Goal: Ask a question

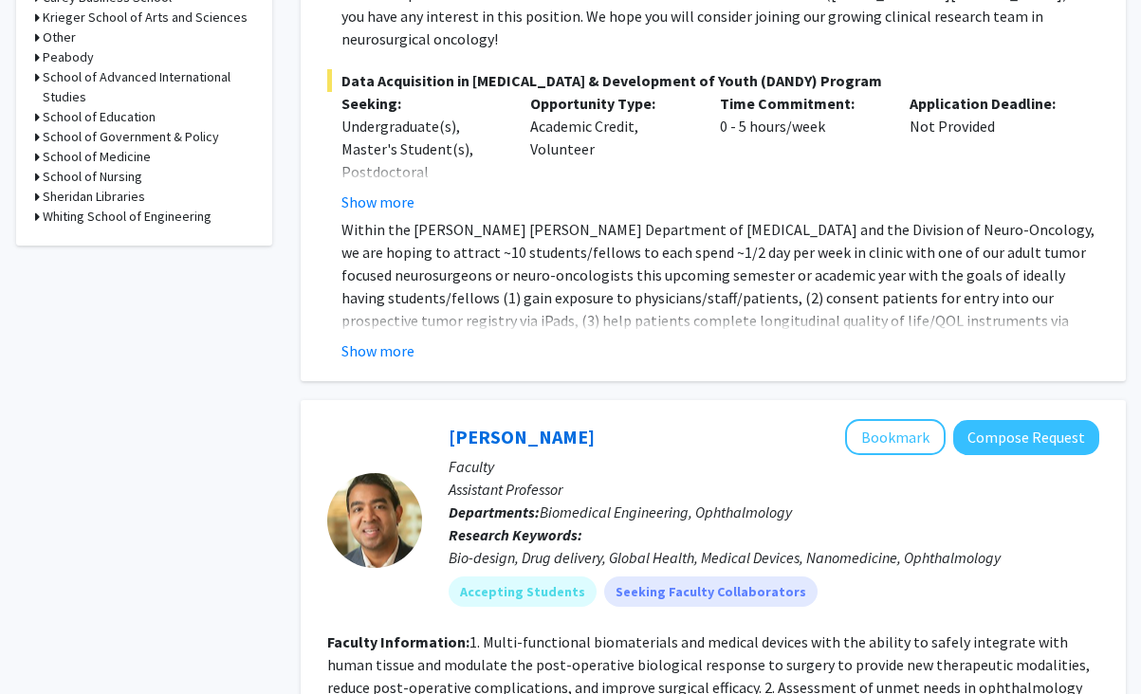
scroll to position [879, 0]
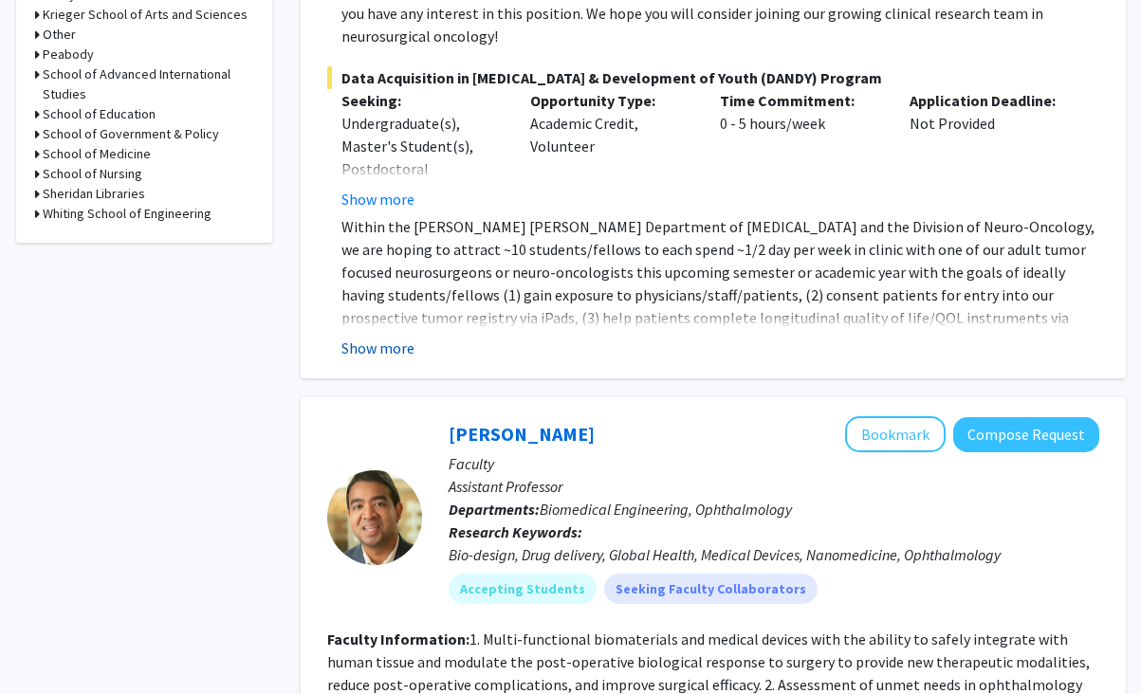
click at [395, 337] on button "Show more" at bounding box center [378, 348] width 73 height 23
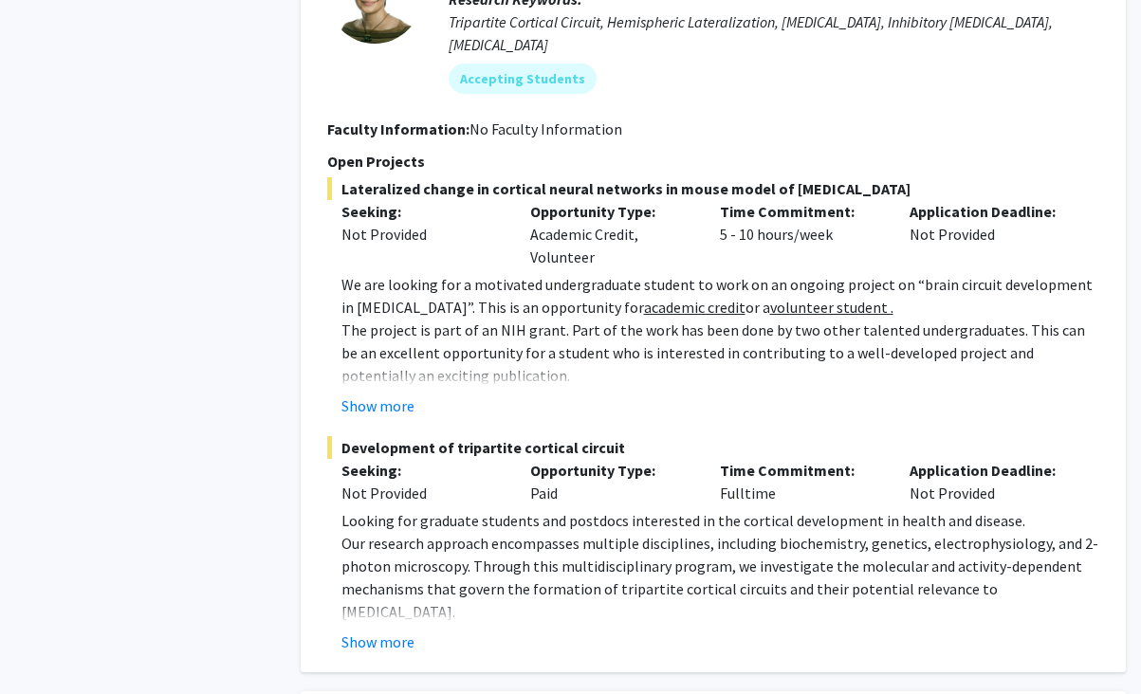
scroll to position [2904, 0]
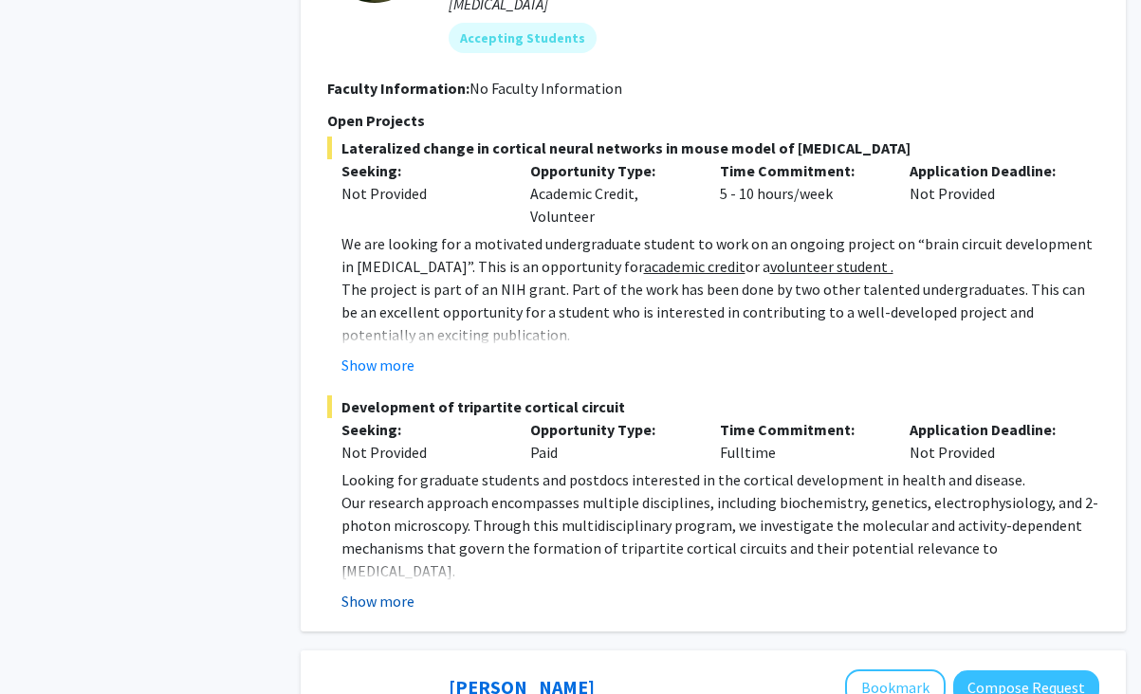
click at [383, 590] on button "Show more" at bounding box center [378, 601] width 73 height 23
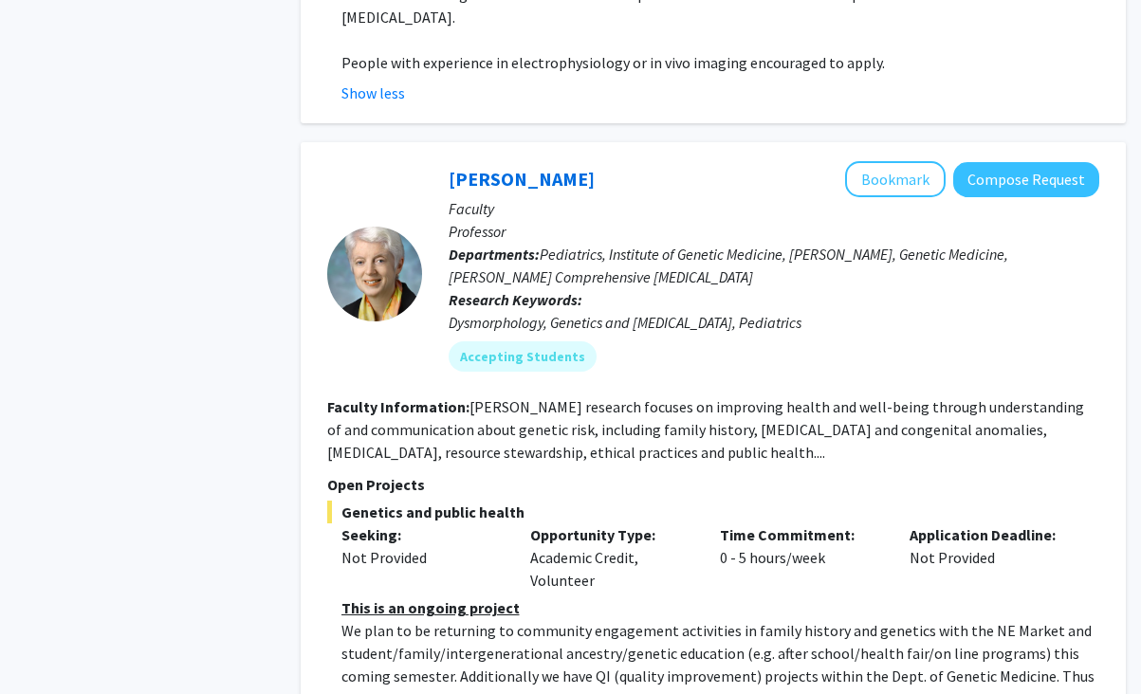
scroll to position [3607, 0]
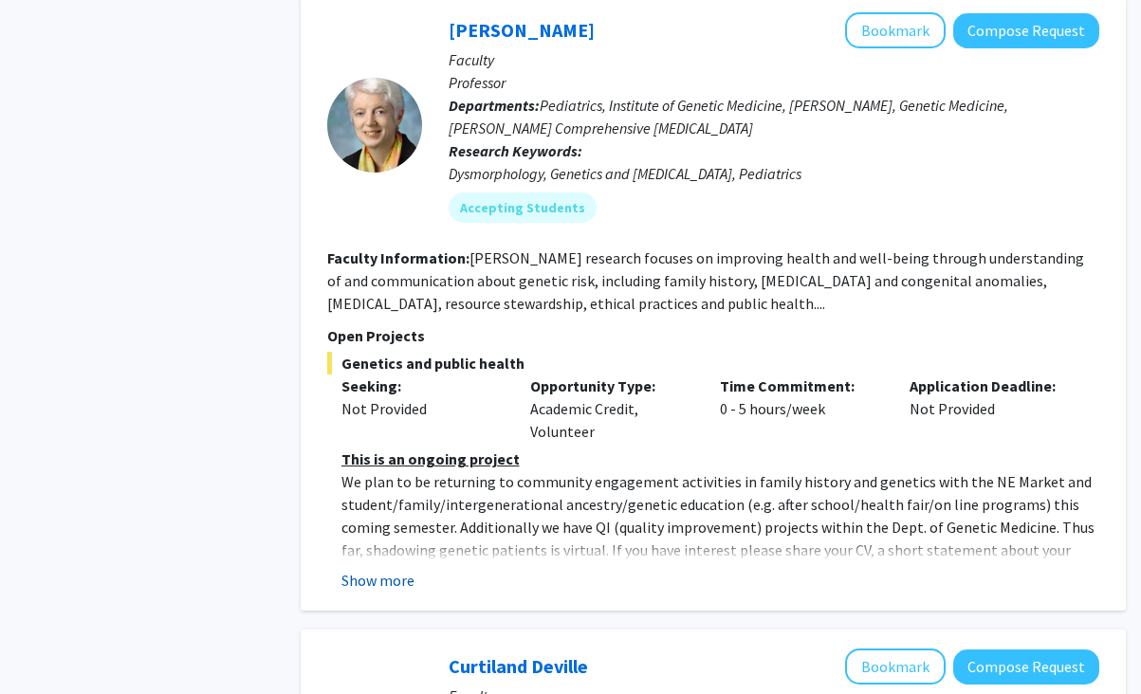
click at [380, 569] on button "Show more" at bounding box center [378, 580] width 73 height 23
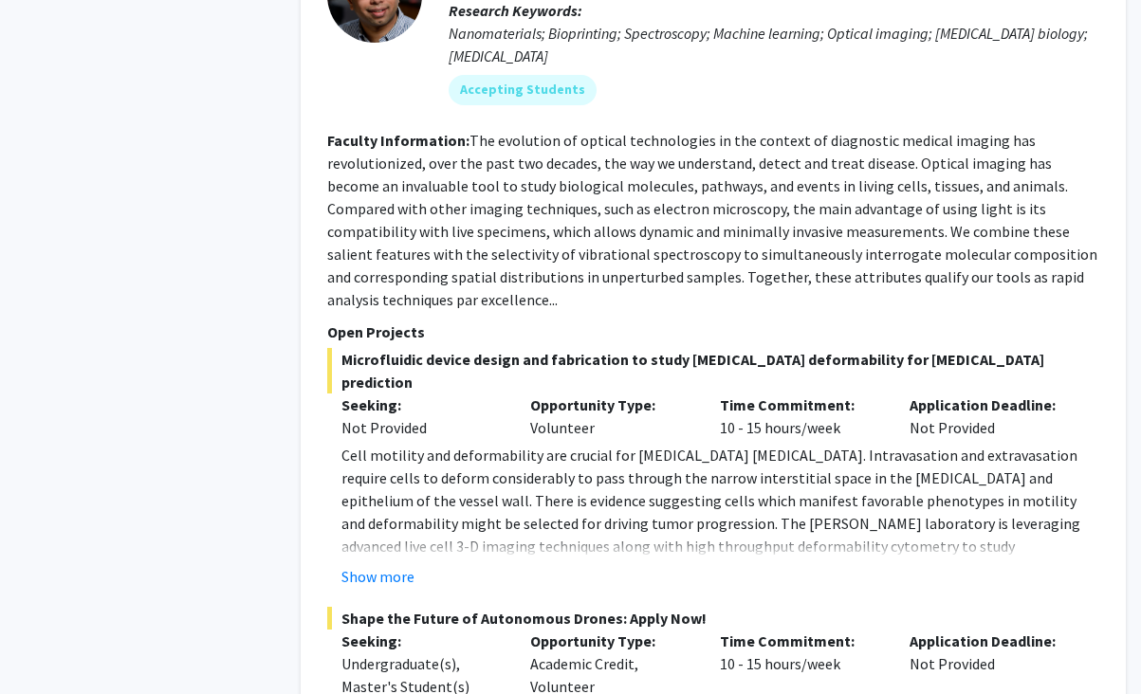
scroll to position [9427, 0]
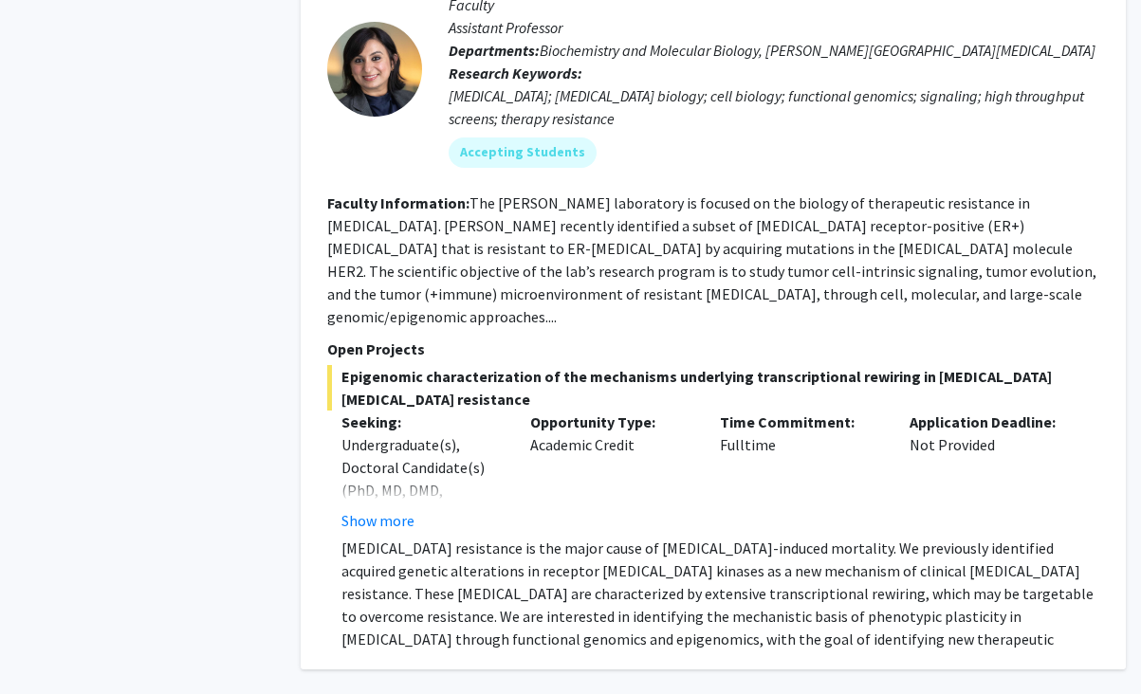
scroll to position [6973, 0]
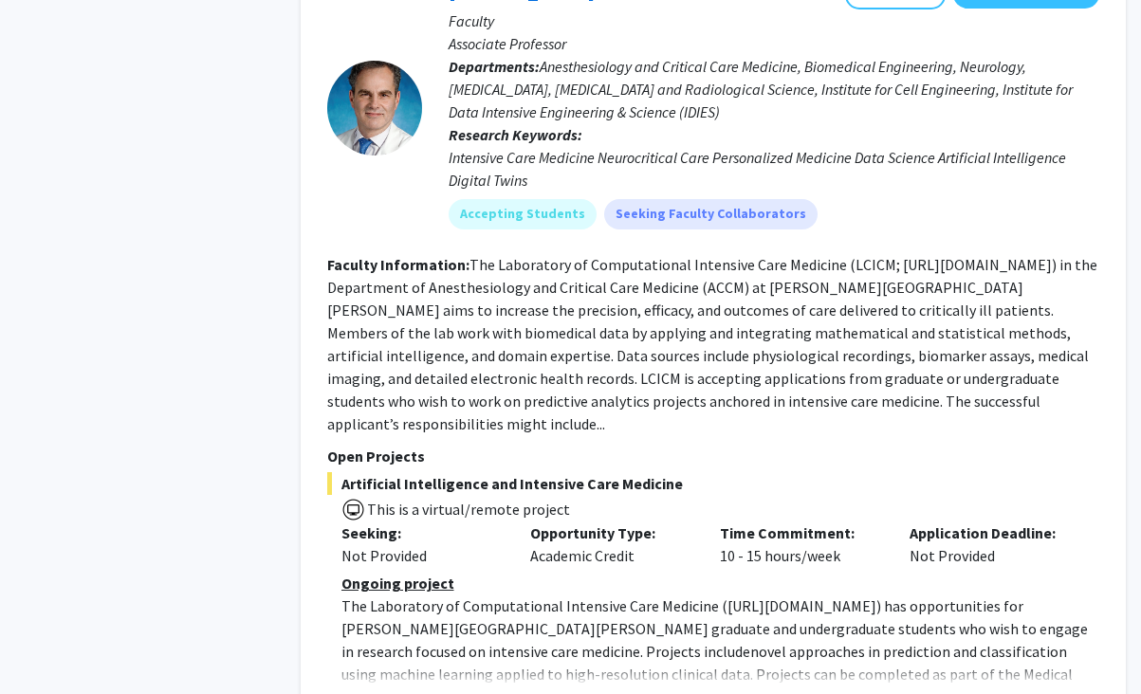
scroll to position [2384, 0]
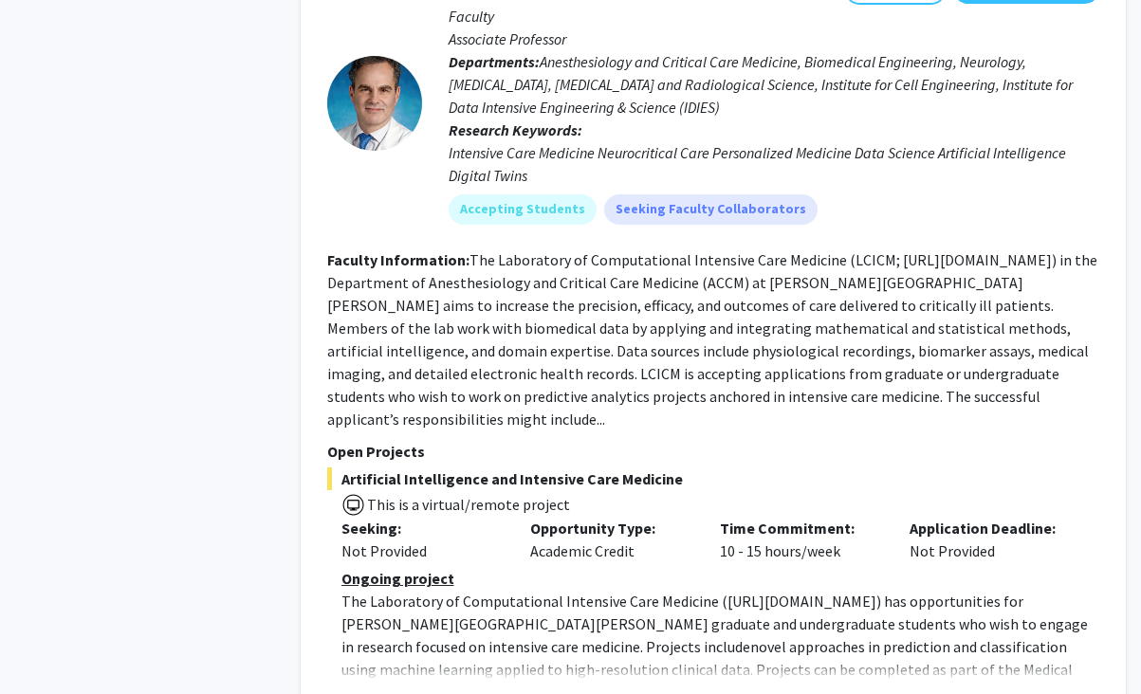
click at [388, 689] on button "Show more" at bounding box center [378, 700] width 73 height 23
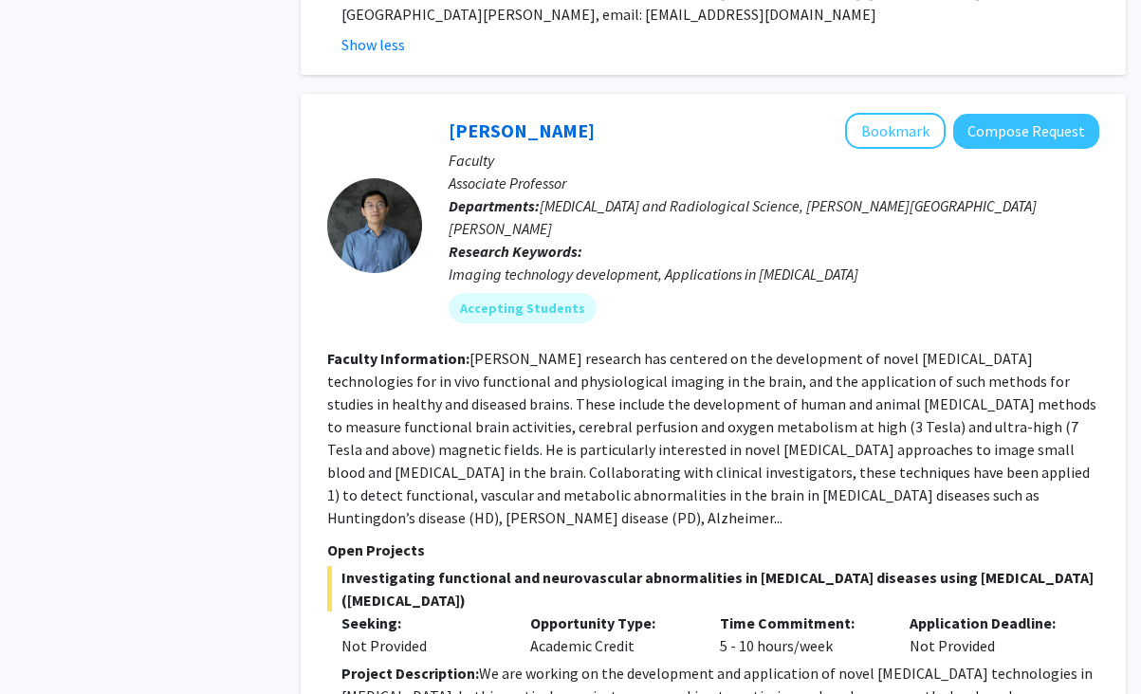
scroll to position [3183, 0]
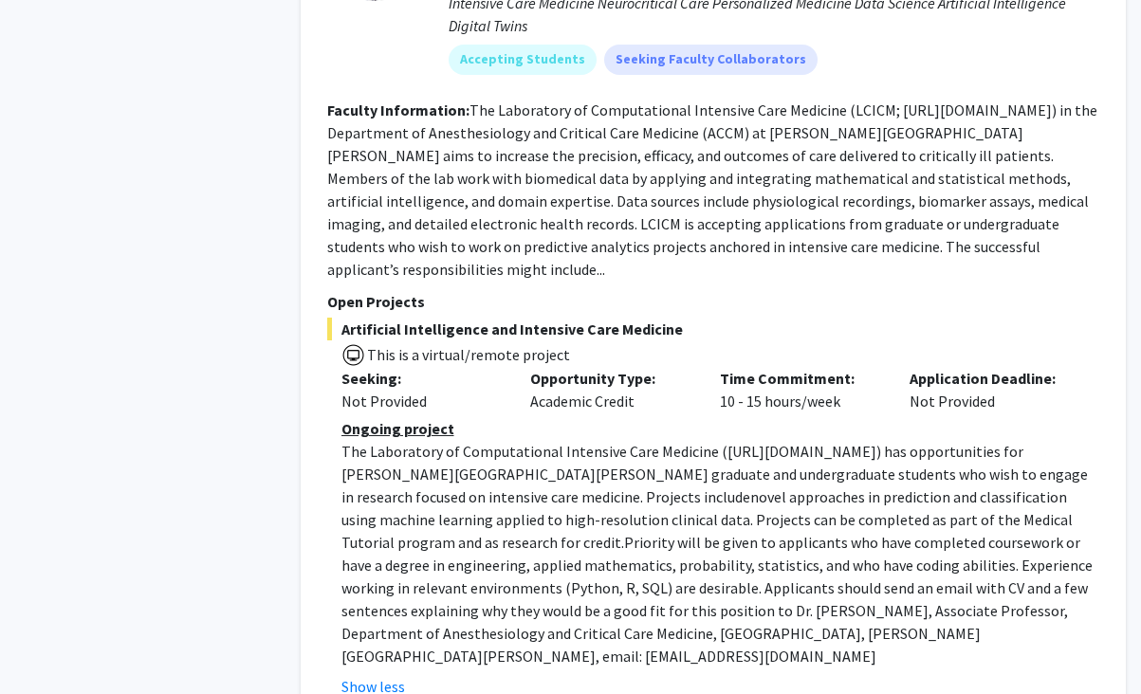
scroll to position [2540, 0]
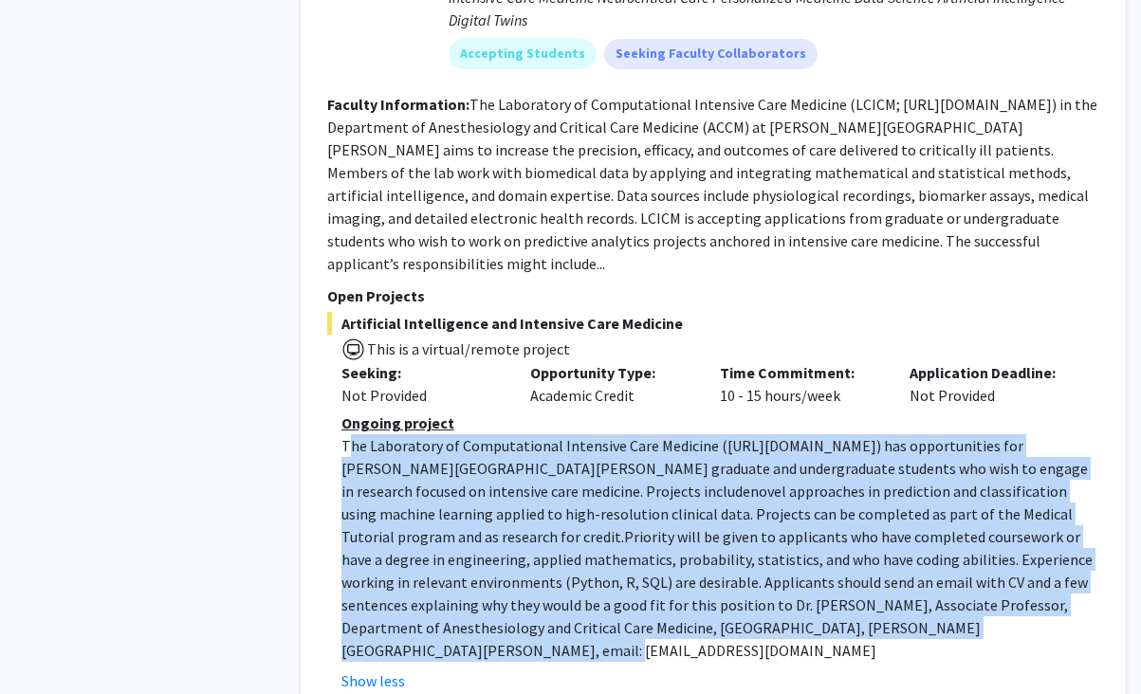
drag, startPoint x: 345, startPoint y: 355, endPoint x: 787, endPoint y: 547, distance: 482.2
click at [787, 547] on p "The Laboratory of Computational Intensive Care Medicine ( [URL][DOMAIN_NAME] ) …" at bounding box center [721, 549] width 758 height 228
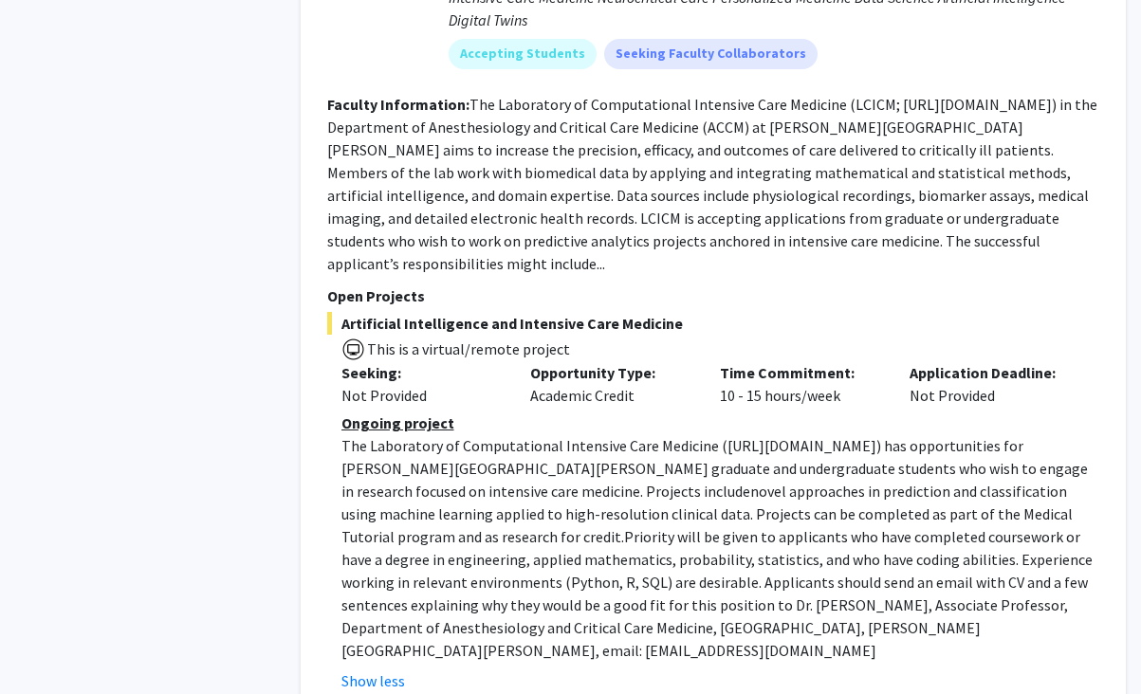
click at [775, 521] on p "The Laboratory of Computational Intensive Care Medicine ( [URL][DOMAIN_NAME] ) …" at bounding box center [721, 549] width 758 height 228
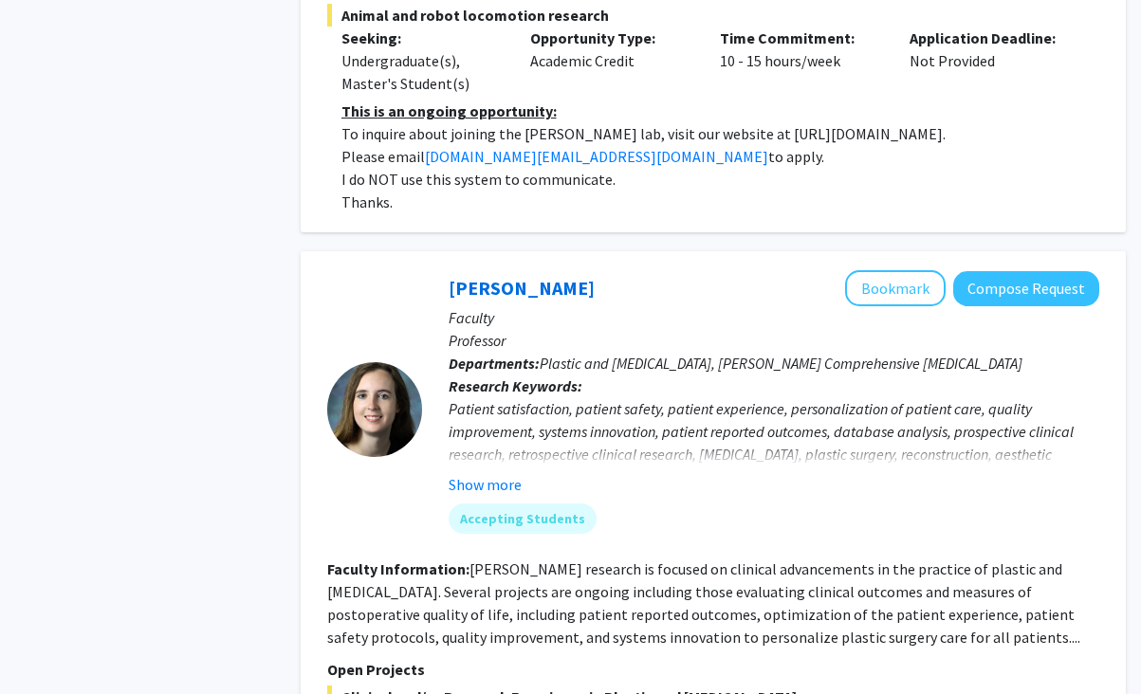
scroll to position [7410, 0]
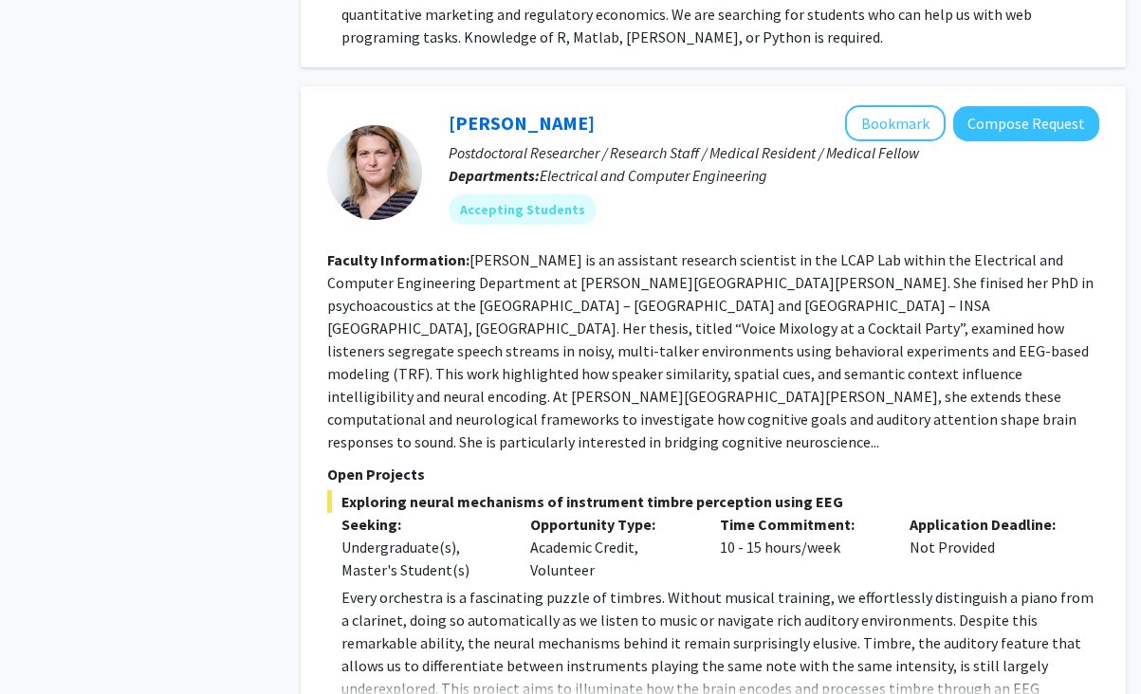
scroll to position [6942, 0]
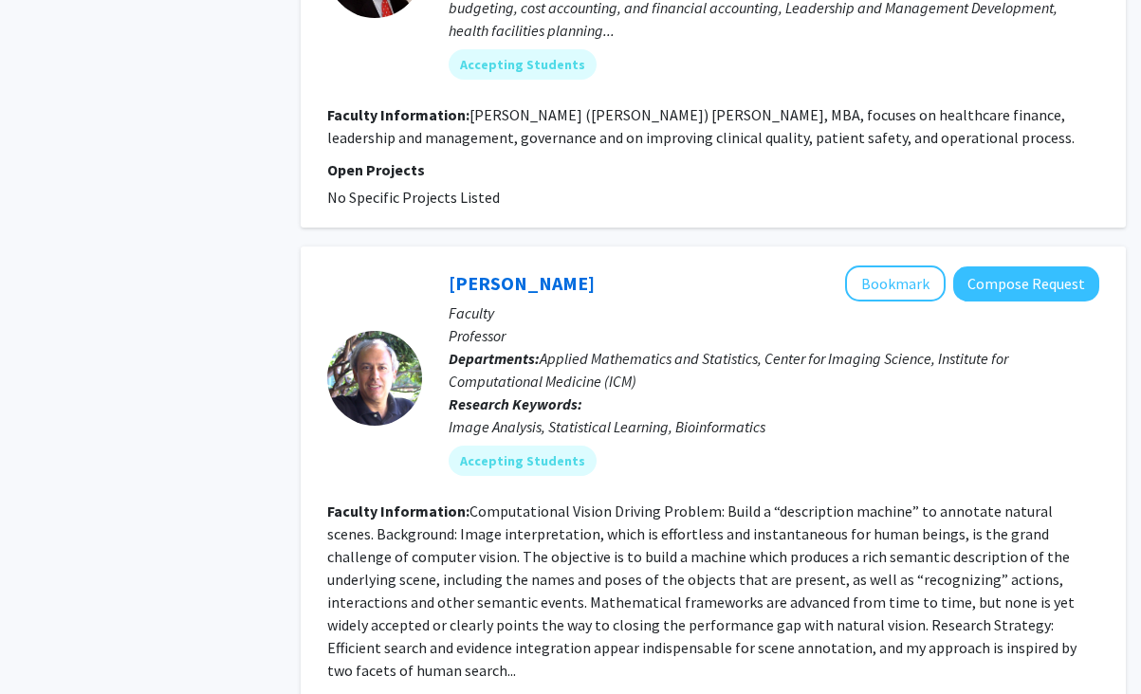
scroll to position [5752, 0]
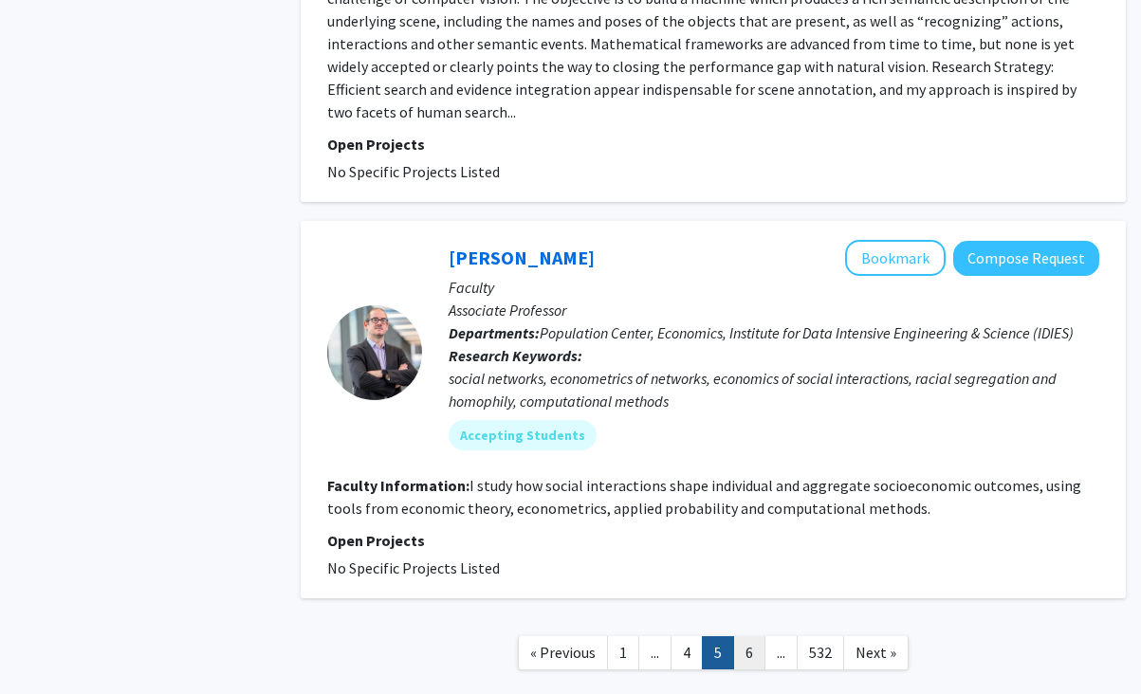
click at [748, 637] on link "6" at bounding box center [749, 653] width 32 height 33
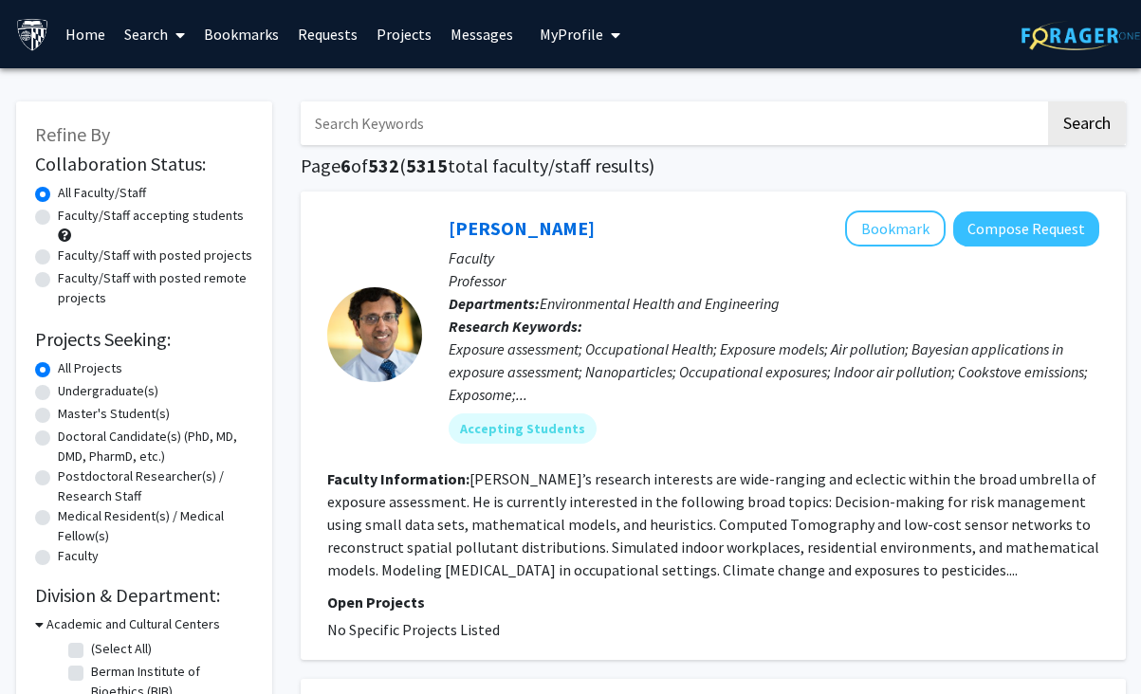
click at [533, 110] on input "Search Keywords" at bounding box center [673, 124] width 745 height 44
type input "[PERSON_NAME]"
click at [1073, 133] on button "Search" at bounding box center [1087, 124] width 78 height 44
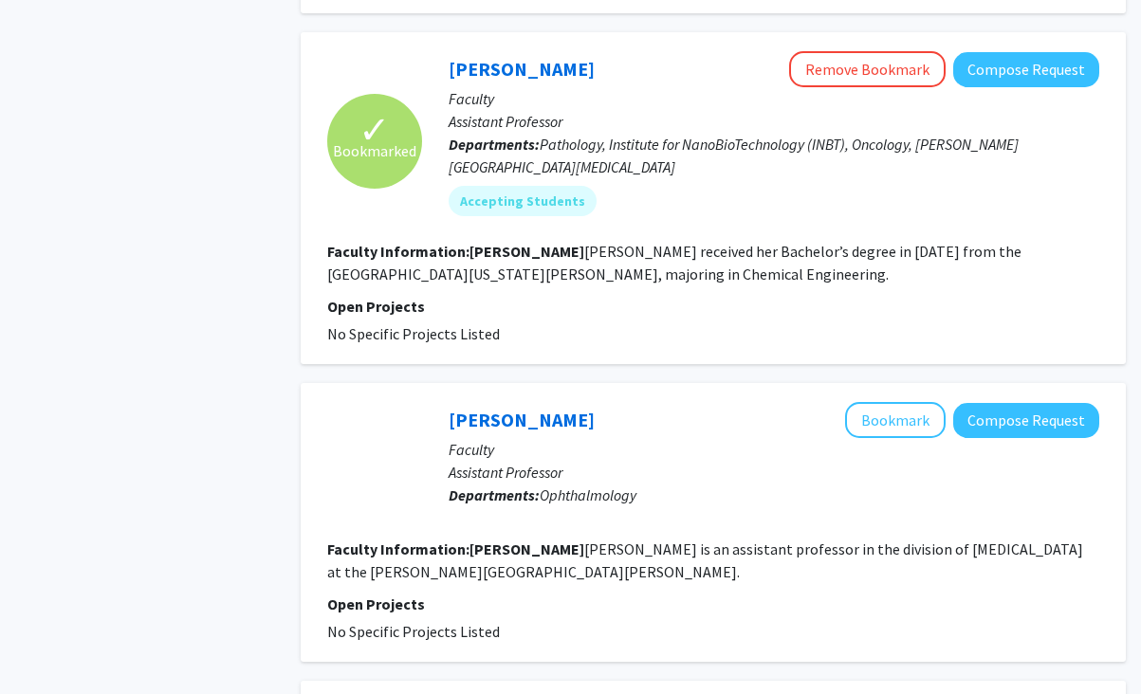
scroll to position [1311, 0]
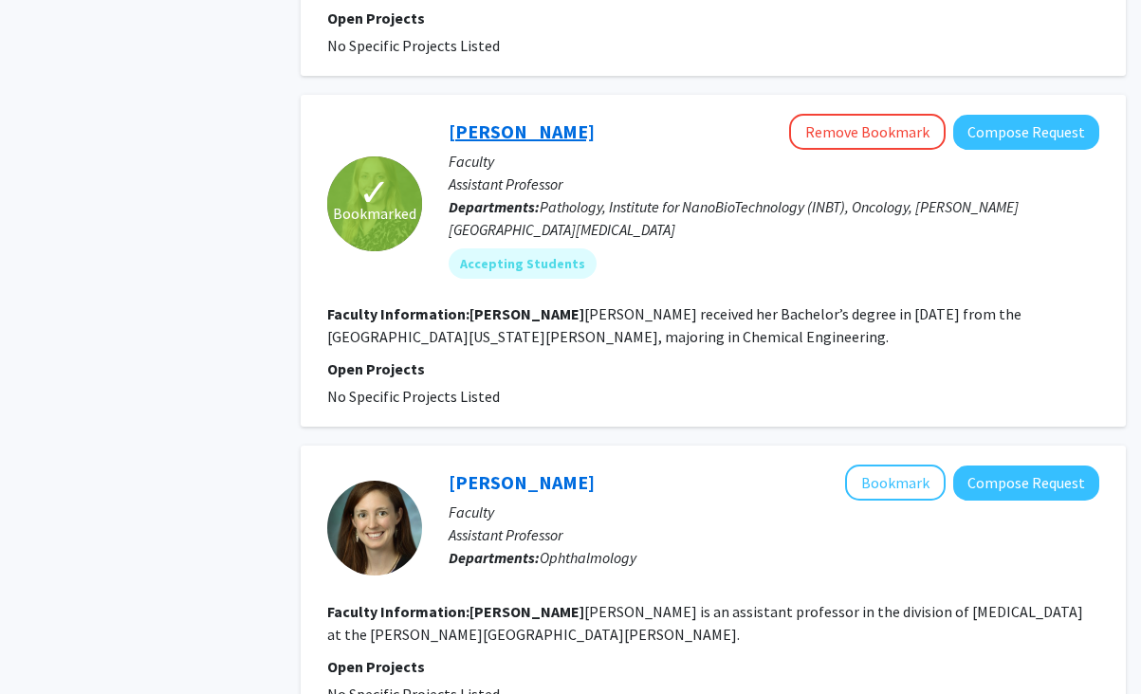
click at [519, 120] on link "[PERSON_NAME]" at bounding box center [522, 132] width 146 height 24
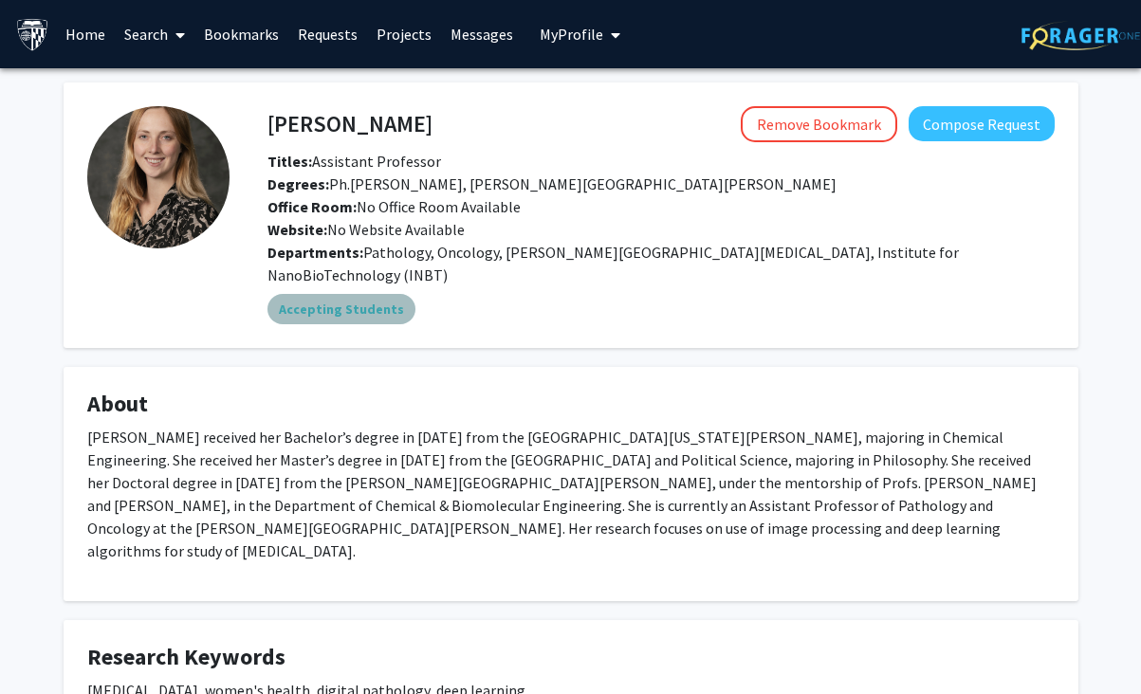
click at [360, 294] on mat-chip "Accepting Students" at bounding box center [342, 309] width 148 height 30
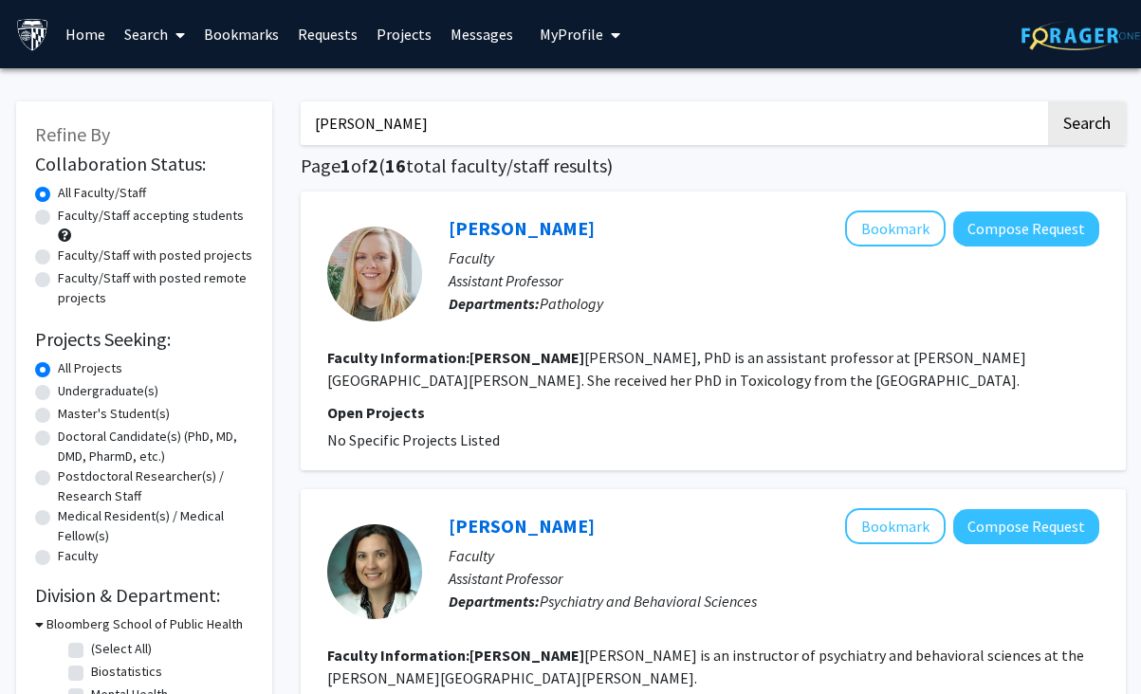
click at [66, 407] on label "Master's Student(s)" at bounding box center [114, 414] width 112 height 20
click at [66, 407] on input "Master's Student(s)" at bounding box center [64, 410] width 12 height 12
radio input "true"
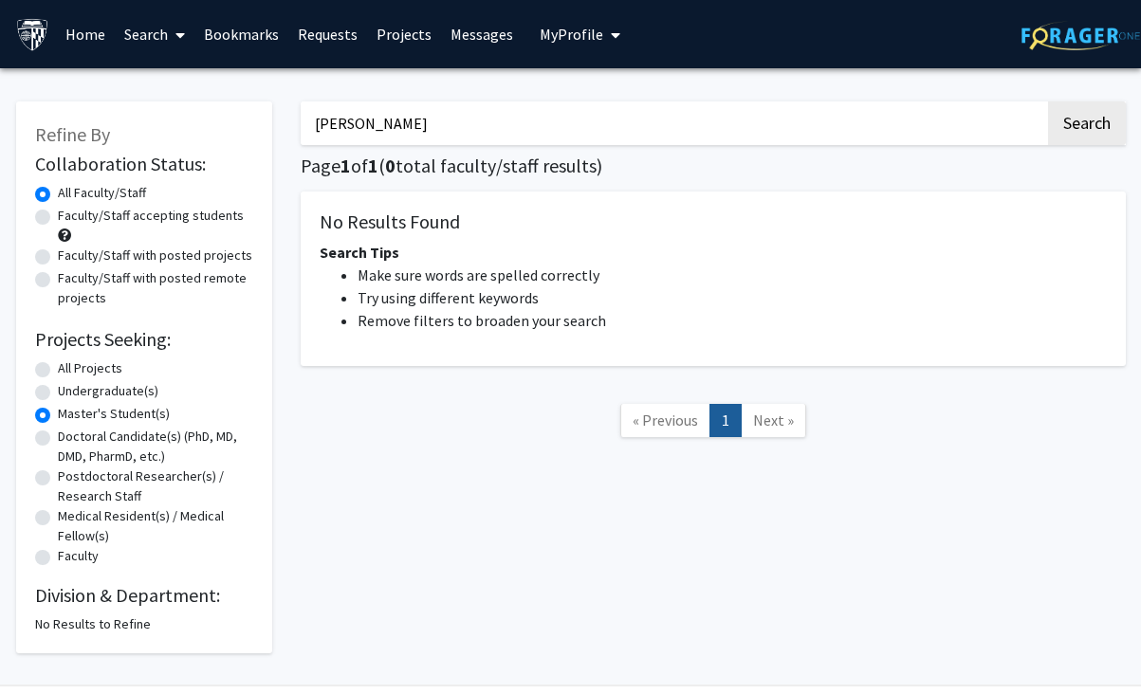
click at [496, 128] on input "[PERSON_NAME]" at bounding box center [673, 124] width 745 height 44
type input "[PERSON_NAME]"
click at [1048, 102] on button "Search" at bounding box center [1087, 124] width 78 height 44
radio input "true"
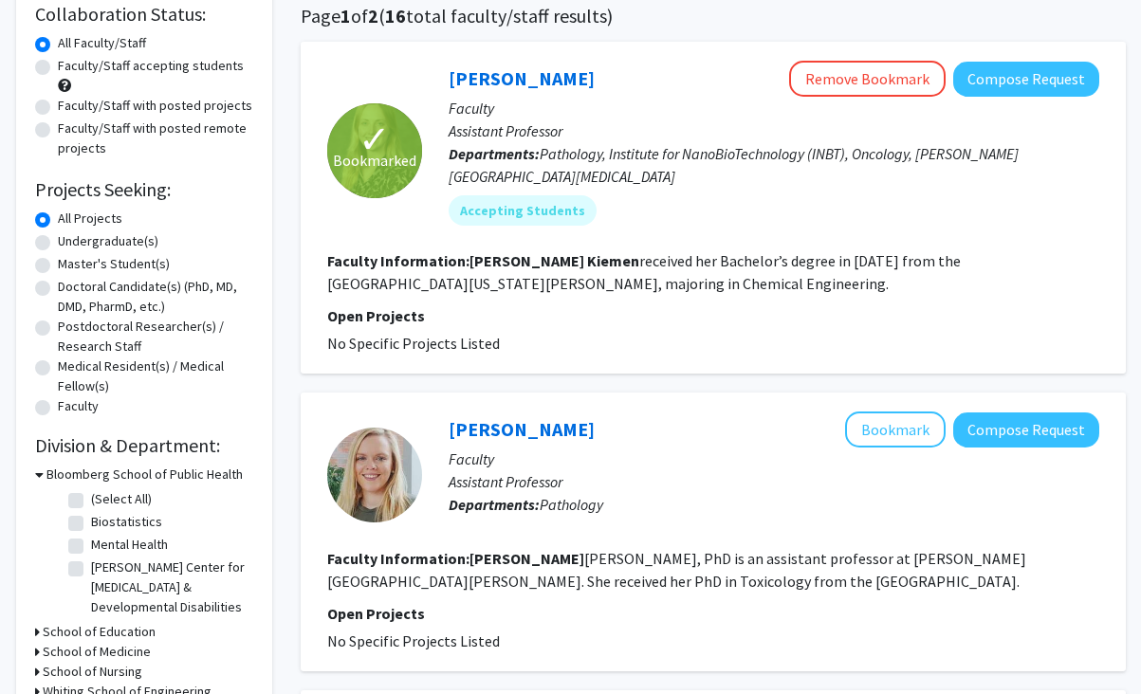
scroll to position [155, 0]
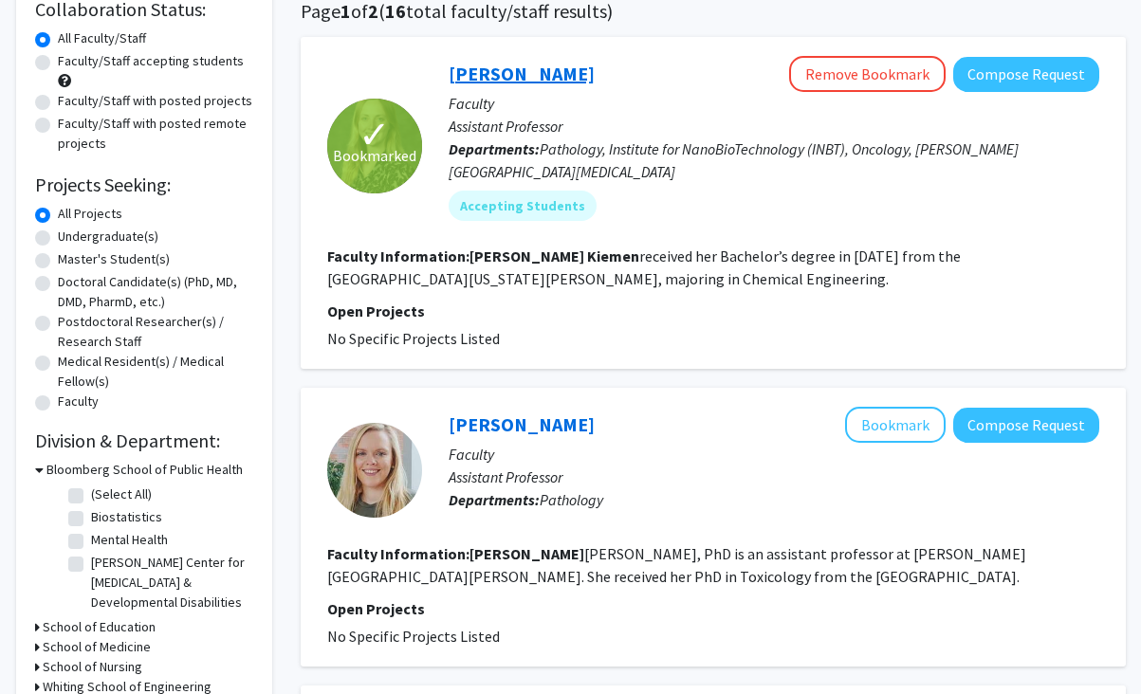
click at [512, 81] on link "[PERSON_NAME]" at bounding box center [522, 74] width 146 height 24
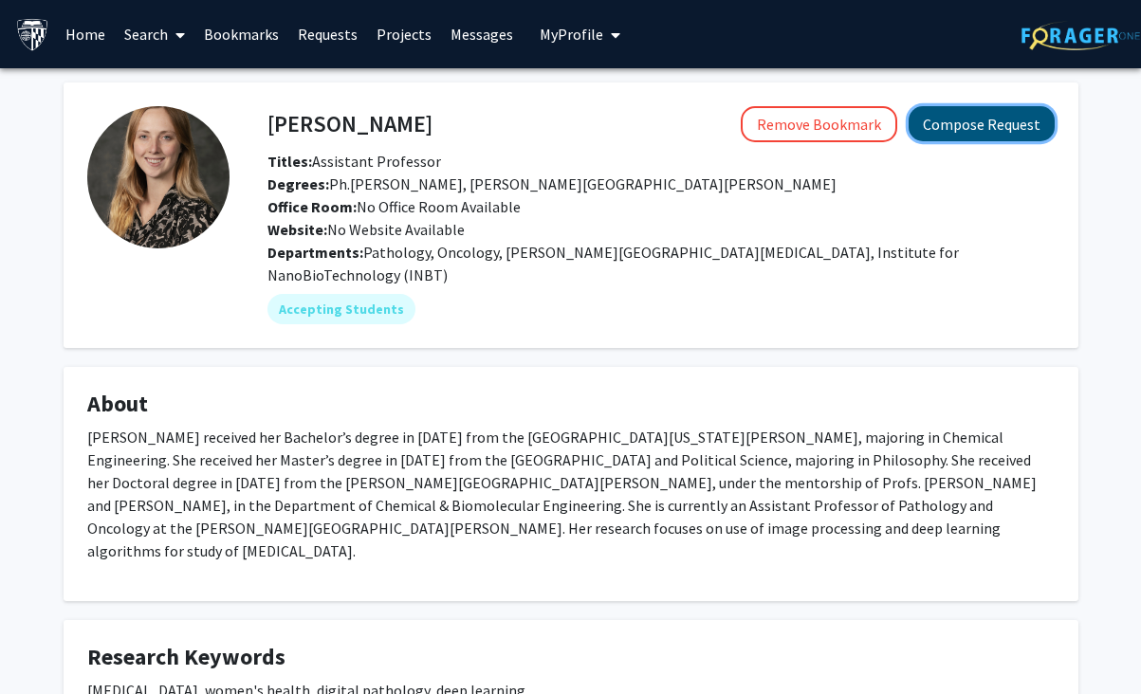
click at [945, 131] on button "Compose Request" at bounding box center [982, 123] width 146 height 35
click at [85, 28] on link "Home" at bounding box center [85, 34] width 59 height 66
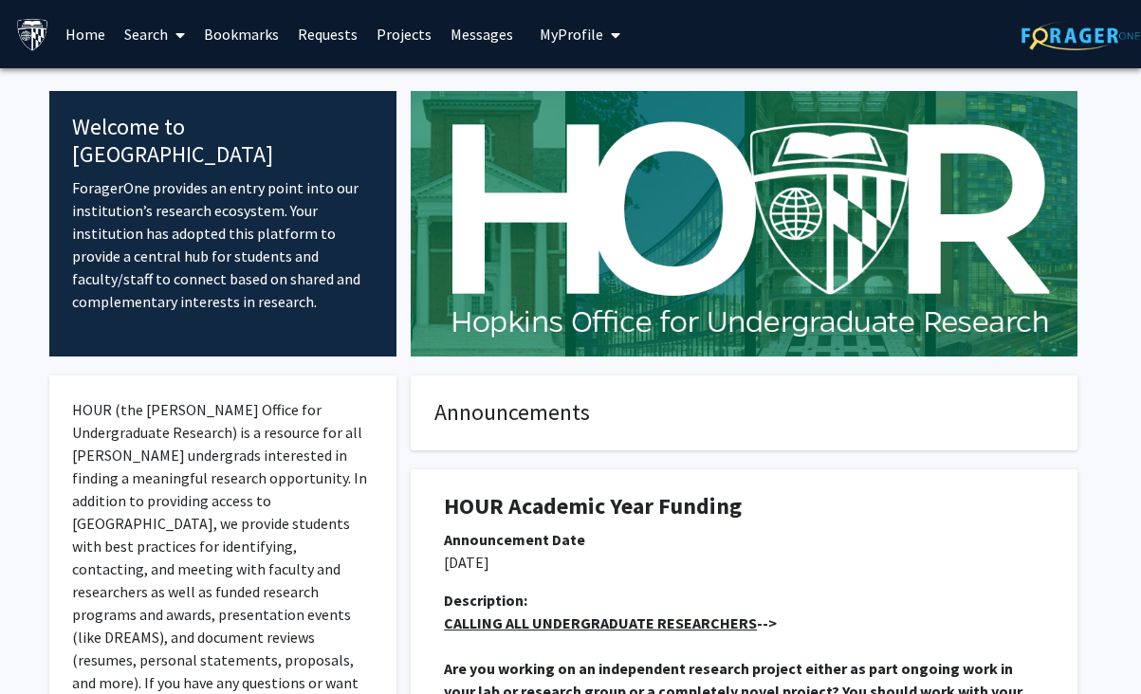
click at [156, 42] on link "Search" at bounding box center [155, 34] width 80 height 66
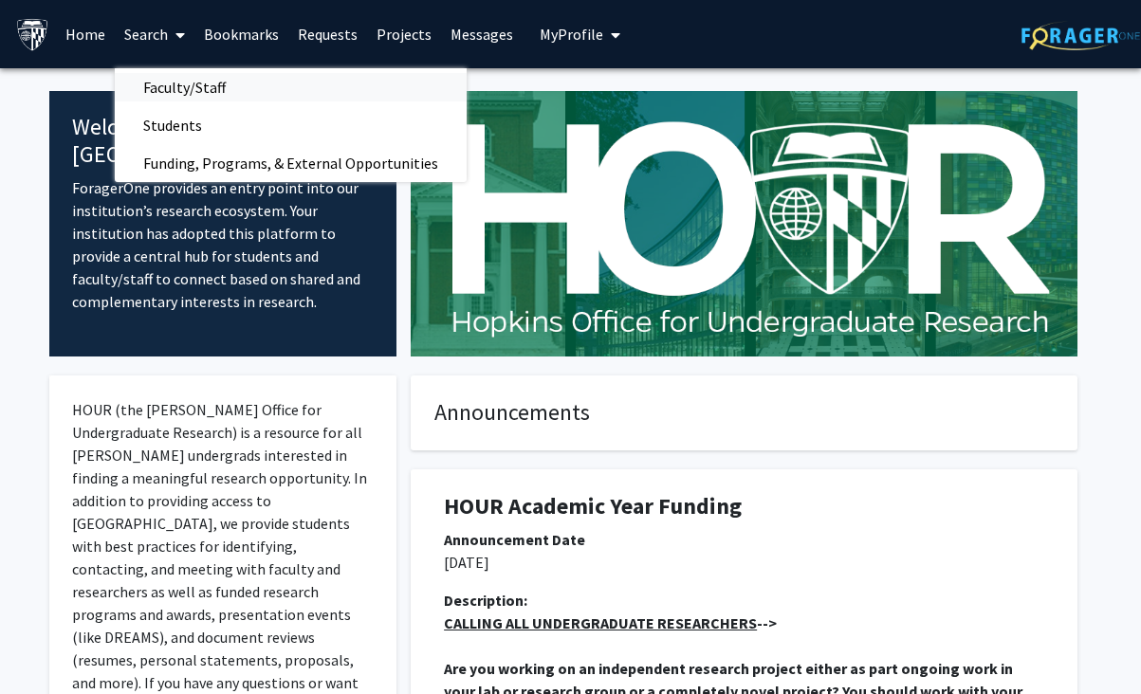
click at [176, 93] on span "Faculty/Staff" at bounding box center [184, 87] width 139 height 38
